Goal: Check status

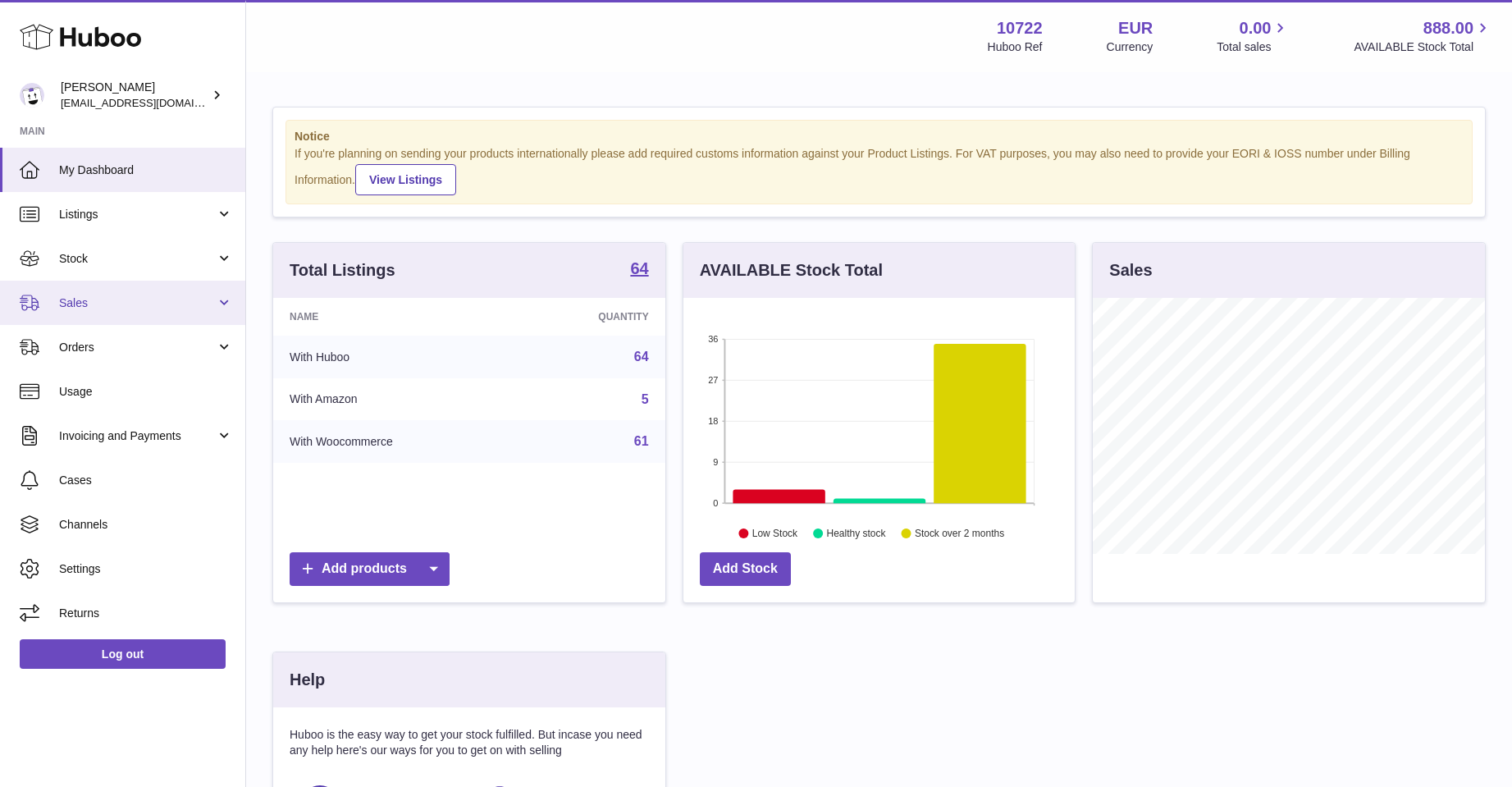
click at [92, 299] on span "Sales" at bounding box center [137, 303] width 157 height 15
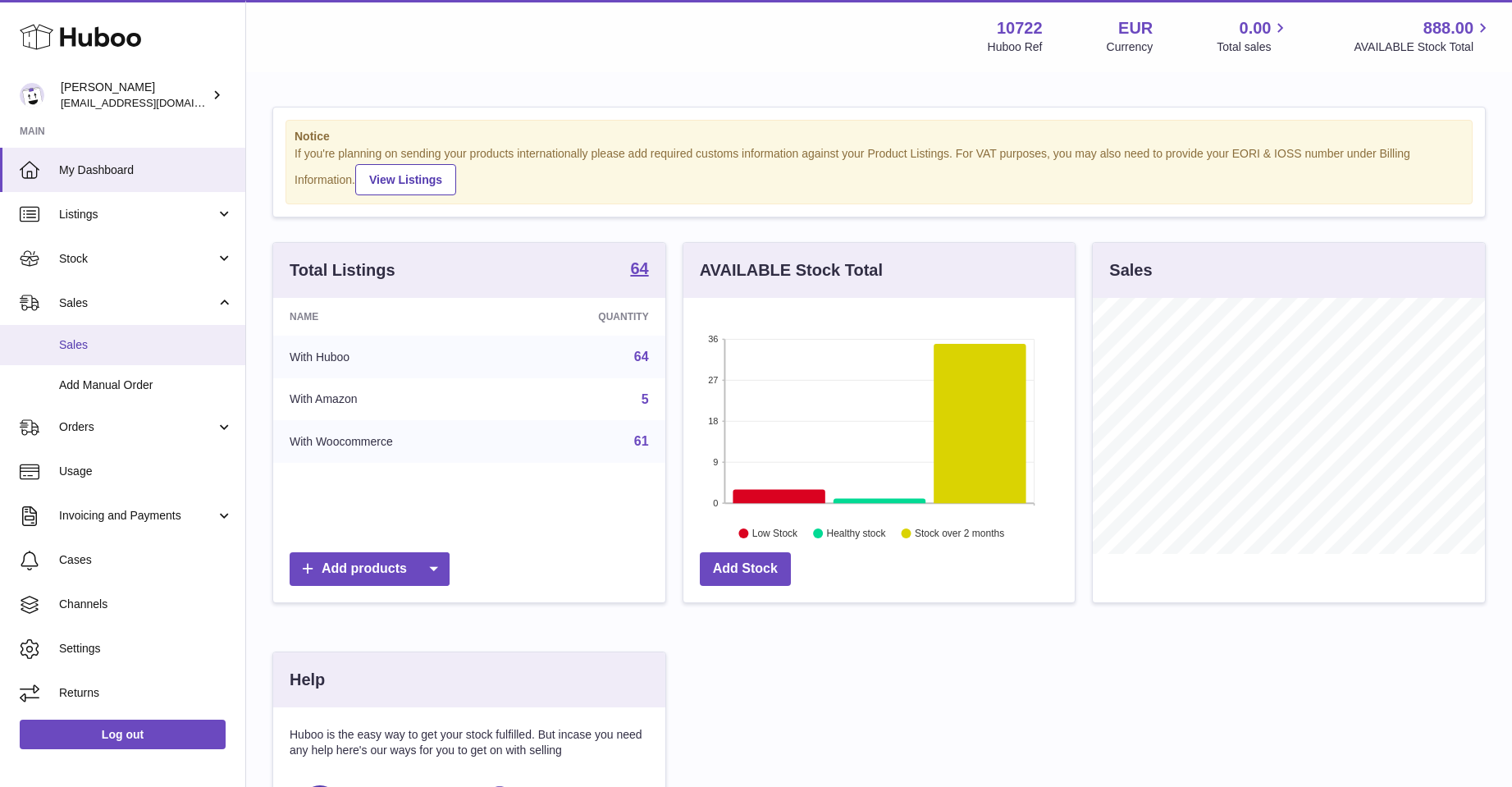
click at [103, 339] on span "Sales" at bounding box center [145, 345] width 174 height 15
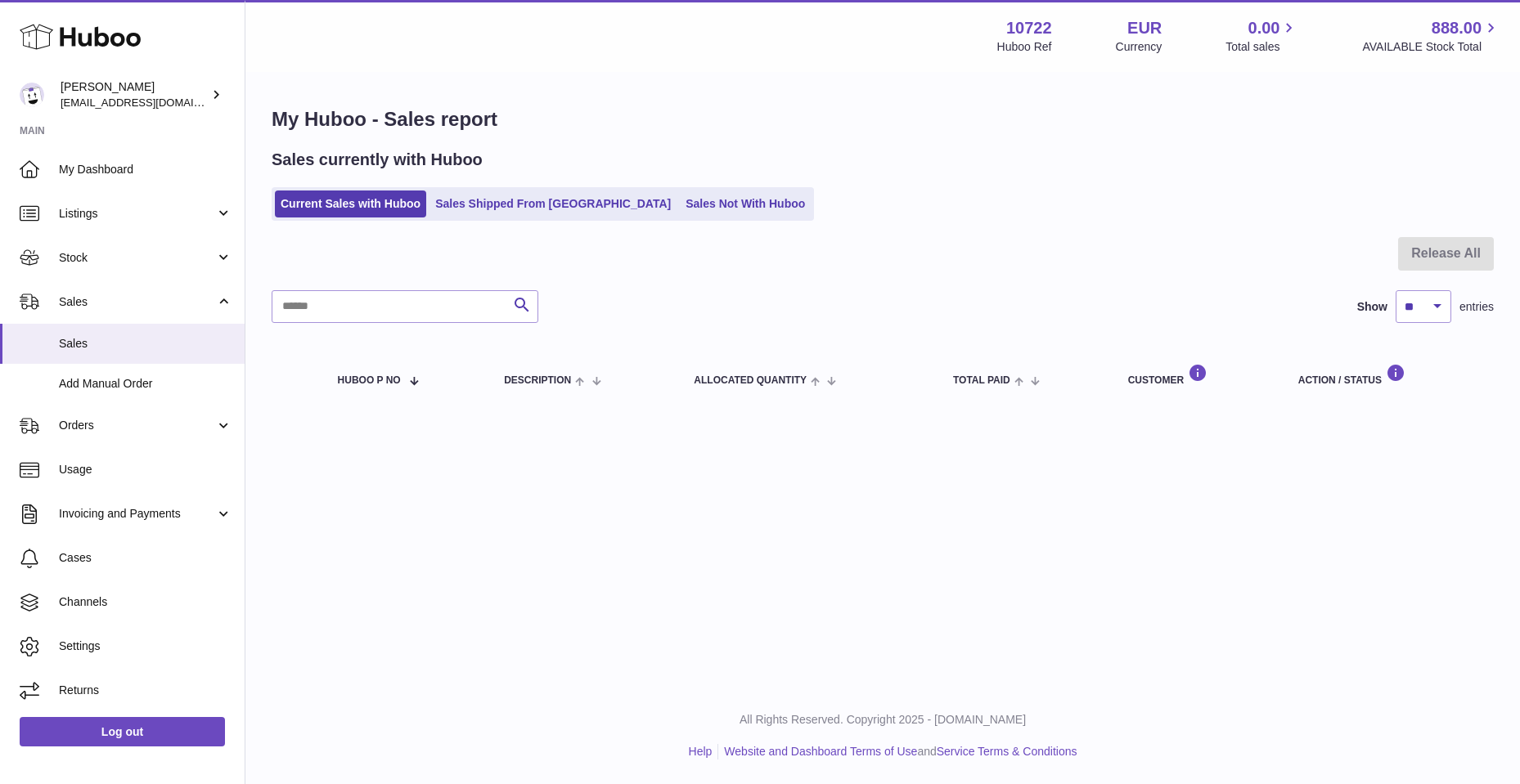
drag, startPoint x: 0, startPoint y: 0, endPoint x: 343, endPoint y: 413, distance: 536.9
click at [343, 413] on div "My Huboo - Sales report Sales currently with Huboo Current Sales with Huboo Sal…" at bounding box center [882, 259] width 1274 height 370
click at [479, 207] on link "Sales Shipped From Huboo" at bounding box center [553, 204] width 247 height 27
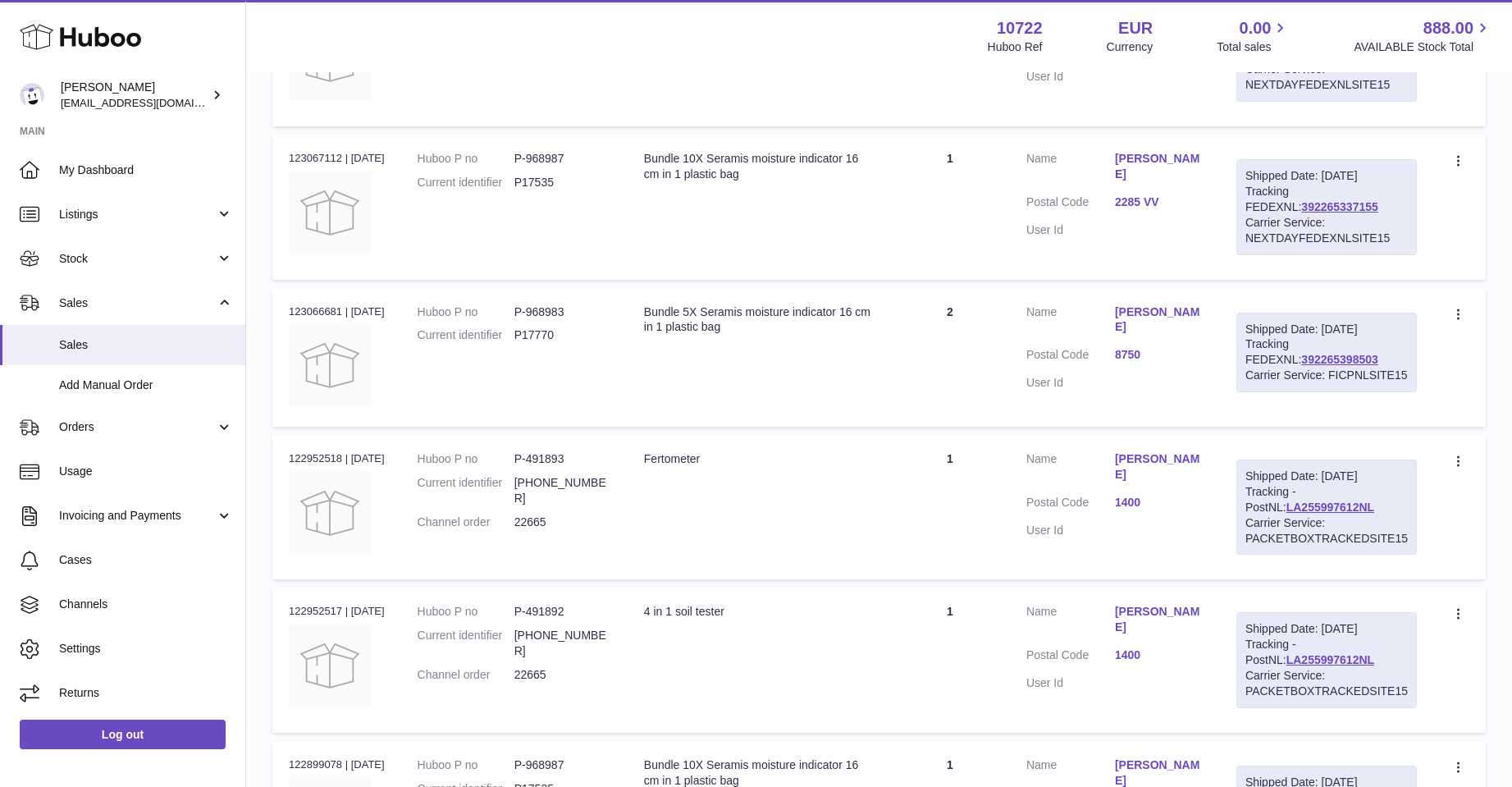
scroll to position [410, 0]
